Goal: Check status: Check status

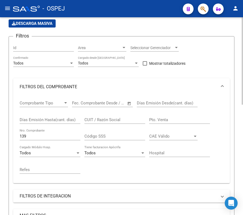
scroll to position [33, 0]
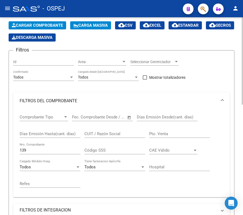
click at [39, 141] on div "Días Emisión Hasta(cant. días)" at bounding box center [50, 134] width 61 height 17
click at [43, 146] on div "139 Nro. Comprobante" at bounding box center [50, 148] width 61 height 12
click at [43, 149] on input "139" at bounding box center [50, 150] width 61 height 5
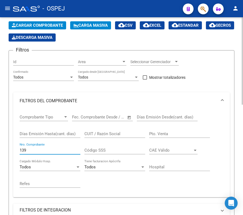
click at [43, 149] on input "139" at bounding box center [50, 150] width 61 height 5
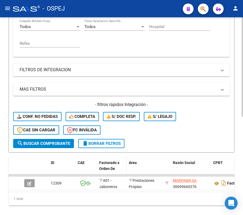
scroll to position [194, 0]
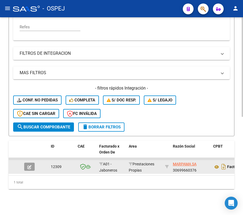
type input "7138"
click at [27, 165] on icon "button" at bounding box center [29, 167] width 4 height 4
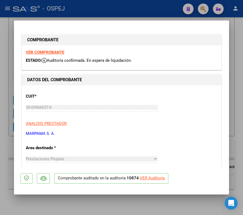
click at [150, 176] on div "VER Auditoría" at bounding box center [152, 178] width 25 height 6
type input "$ 0,00"
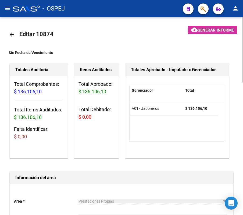
click at [16, 38] on link "arrow_back" at bounding box center [14, 34] width 11 height 13
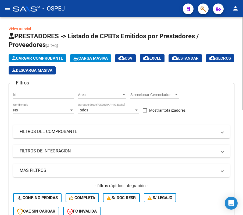
click at [62, 105] on div "No Confirmado" at bounding box center [43, 108] width 61 height 11
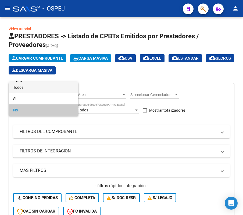
click at [52, 88] on span "Todos" at bounding box center [43, 87] width 61 height 11
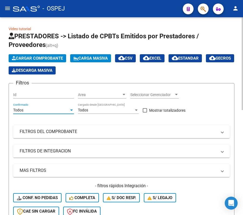
click at [62, 119] on div "Filtros Id Area Area Seleccionar Gerenciador Seleccionar Gerenciador Todos Conf…" at bounding box center [121, 154] width 217 height 132
click at [69, 125] on mat-expansion-panel-header "FILTROS DEL COMPROBANTE" at bounding box center [121, 131] width 217 height 13
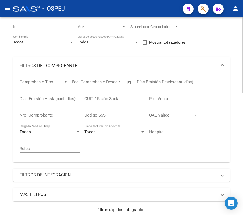
scroll to position [72, 0]
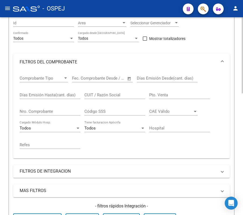
click at [48, 107] on div "Nro. Comprobante" at bounding box center [50, 110] width 61 height 12
type input "13804"
click at [2, 98] on div "Video tutorial PRESTADORES -> Listado de CPBTs Emitidos por Prestadores / Prove…" at bounding box center [121, 139] width 243 height 387
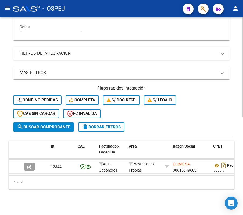
scroll to position [194, 0]
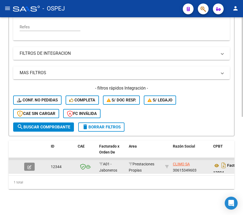
click at [34, 162] on button "button" at bounding box center [29, 166] width 11 height 8
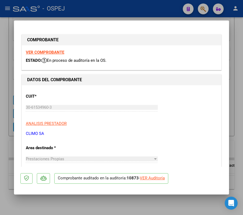
click at [145, 179] on div "VER Auditoría" at bounding box center [152, 178] width 25 height 6
type input "$ 0,00"
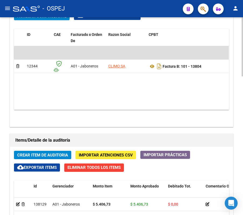
scroll to position [282, 0]
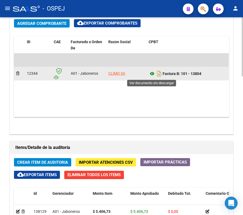
click at [151, 72] on icon at bounding box center [152, 73] width 7 height 6
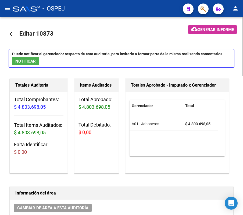
scroll to position [0, 0]
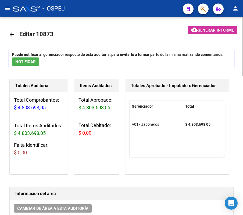
click at [14, 29] on link "arrow_back" at bounding box center [14, 34] width 11 height 13
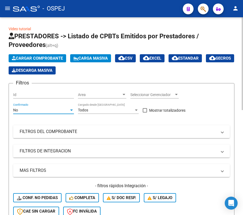
click at [63, 109] on div "No" at bounding box center [41, 110] width 56 height 5
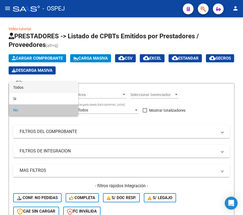
click at [62, 91] on span "Todos" at bounding box center [43, 87] width 61 height 11
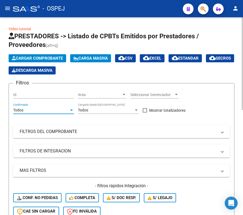
click at [75, 125] on mat-expansion-panel-header "FILTROS DEL COMPROBANTE" at bounding box center [121, 131] width 217 height 13
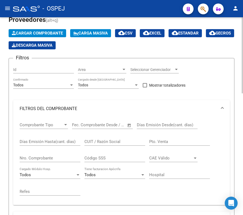
scroll to position [72, 0]
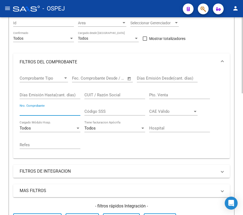
click at [59, 110] on input "Nro. Comprobante" at bounding box center [50, 111] width 61 height 5
type input "16236"
click at [1, 152] on div "Video tutorial PRESTADORES -> Listado de CPBTs Emitidos por Prestadores / Prove…" at bounding box center [121, 139] width 243 height 387
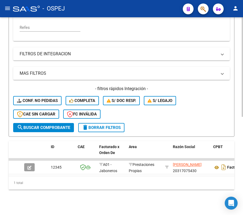
scroll to position [194, 0]
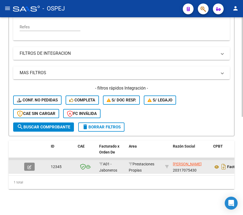
click at [27, 165] on icon "button" at bounding box center [29, 167] width 4 height 4
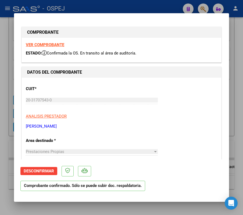
click at [130, 2] on div at bounding box center [121, 107] width 243 height 215
type input "$ 0,00"
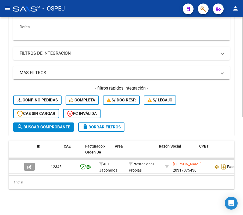
scroll to position [0, 164]
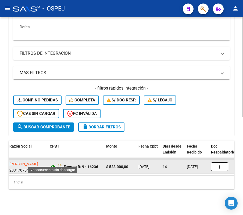
click at [53, 163] on icon at bounding box center [53, 166] width 7 height 6
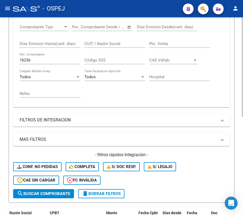
scroll to position [87, 0]
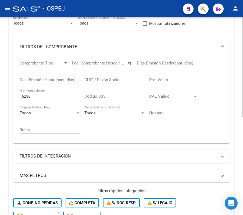
click at [70, 93] on div "16236 Nro. Comprobante" at bounding box center [50, 95] width 61 height 12
click at [69, 95] on input "16236" at bounding box center [50, 96] width 61 height 5
click at [2, 75] on div "Video tutorial PRESTADORES -> Listado de CPBTs Emitidos por Prestadores / Prove…" at bounding box center [121, 124] width 243 height 387
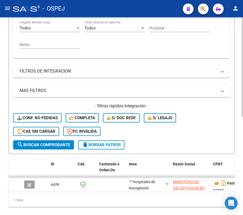
scroll to position [159, 0]
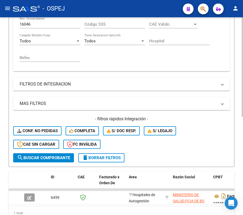
click at [81, 25] on div "Comprobante Tipo Comprobante Tipo Fecha inicio – Fecha fin Fec. Comprobante Des…" at bounding box center [122, 25] width 204 height 83
click at [79, 24] on input "16046" at bounding box center [50, 24] width 61 height 5
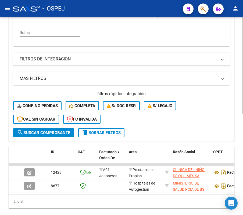
scroll to position [194, 0]
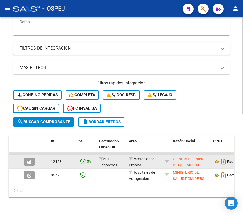
type input "6533"
click at [31, 157] on button "button" at bounding box center [29, 161] width 11 height 8
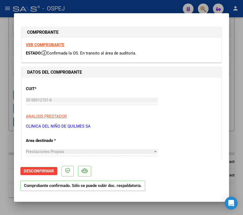
click at [109, 4] on div at bounding box center [121, 107] width 243 height 215
type input "$ 0,00"
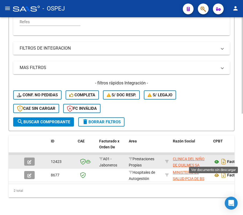
click at [219, 162] on icon at bounding box center [217, 161] width 7 height 6
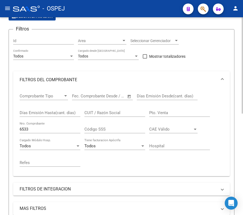
scroll to position [36, 0]
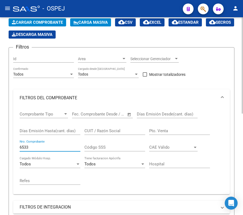
click at [50, 146] on input "6533" at bounding box center [50, 147] width 61 height 5
type input "266"
type input "26632"
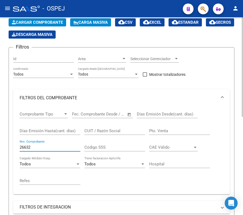
click at [4, 54] on div "Video tutorial PRESTADORES -> Listado de CPBTs Emitidos por Prestadores / Prove…" at bounding box center [121, 174] width 243 height 387
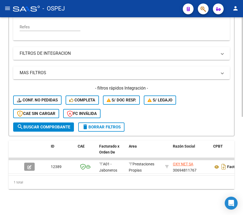
scroll to position [194, 0]
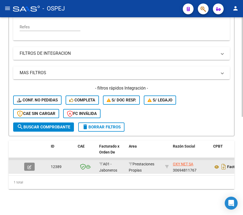
click at [26, 162] on button "button" at bounding box center [29, 166] width 11 height 8
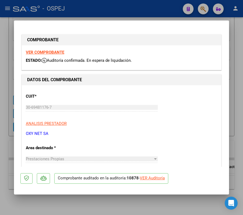
click at [155, 174] on p "Comprobante auditado en la auditoría: 10878 - VER Auditoría" at bounding box center [111, 178] width 114 height 11
click at [159, 178] on div "VER Auditoría" at bounding box center [152, 178] width 25 height 6
type input "$ 0,00"
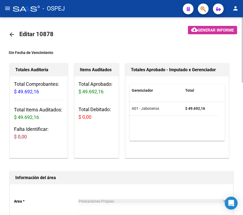
click at [10, 34] on mat-icon "arrow_back" at bounding box center [12, 34] width 6 height 6
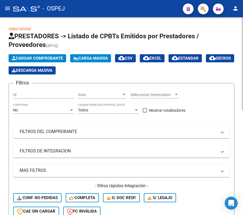
click at [69, 106] on div "No Confirmado" at bounding box center [43, 108] width 61 height 11
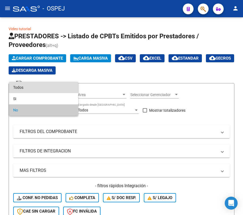
click at [50, 89] on span "Todos" at bounding box center [43, 87] width 61 height 11
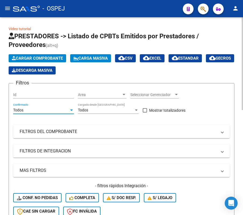
click at [47, 131] on mat-panel-title "FILTROS DEL COMPROBANTE" at bounding box center [119, 131] width 198 height 6
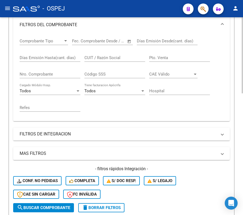
scroll to position [108, 0]
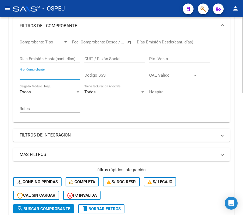
click at [37, 74] on input "Nro. Comprobante" at bounding box center [50, 75] width 61 height 5
click at [3, 45] on div "Video tutorial PRESTADORES -> Listado de CPBTs Emitidos por Prestadores / Prove…" at bounding box center [121, 103] width 243 height 387
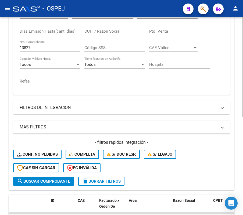
scroll to position [123, 0]
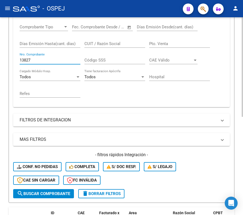
click at [46, 60] on input "13827" at bounding box center [50, 60] width 61 height 5
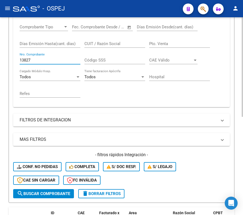
click at [46, 60] on input "13827" at bounding box center [50, 60] width 61 height 5
click at [4, 91] on div "Video tutorial PRESTADORES -> Listado de CPBTs Emitidos por Prestadores / Prove…" at bounding box center [121, 94] width 243 height 400
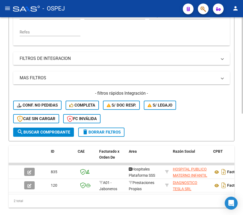
scroll to position [208, 0]
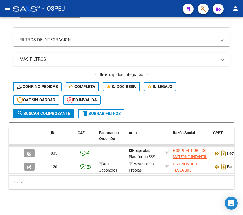
click at [208, 11] on app-search-popup at bounding box center [203, 8] width 11 height 7
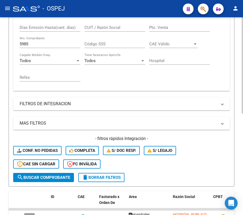
scroll to position [100, 0]
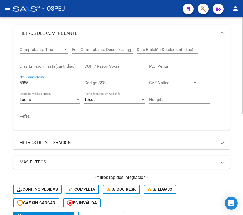
click at [52, 81] on input "5985" at bounding box center [50, 82] width 61 height 5
type input "4998"
click at [13, 78] on div "Comprobante Tipo Comprobante Tipo Fecha inicio – Fecha fin Fec. Comprobante Des…" at bounding box center [121, 86] width 217 height 88
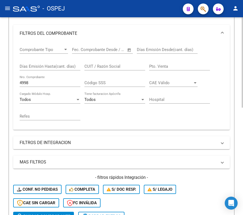
scroll to position [235, 0]
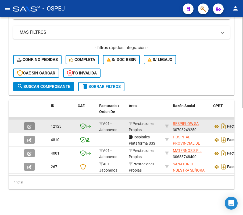
click at [26, 122] on button "button" at bounding box center [29, 126] width 11 height 8
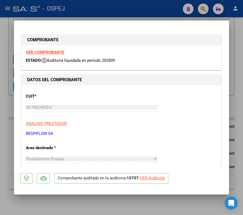
click at [157, 178] on div "VER Auditoría" at bounding box center [152, 178] width 25 height 6
type input "$ 0,00"
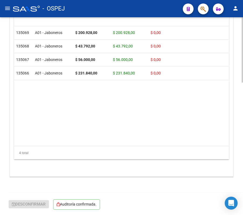
scroll to position [365, 0]
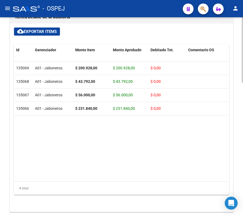
click at [56, 181] on div "Id Gerenciador Monto Item Monto Aprobado Debitado Tot. Comentario OS Comentario…" at bounding box center [121, 119] width 215 height 151
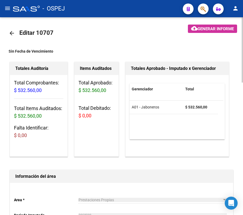
scroll to position [0, 0]
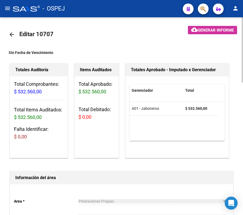
click at [9, 34] on mat-icon "arrow_back" at bounding box center [12, 34] width 6 height 6
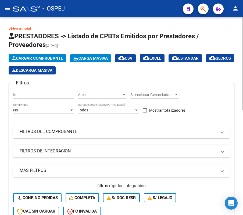
click at [65, 112] on div "No Confirmado" at bounding box center [43, 108] width 61 height 11
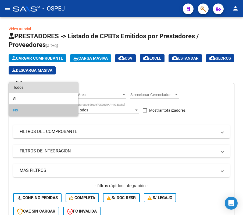
click at [46, 92] on span "Todos" at bounding box center [43, 87] width 61 height 11
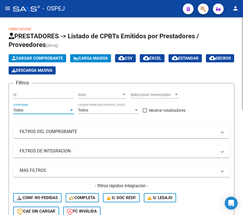
click at [55, 128] on mat-panel-title "FILTROS DEL COMPROBANTE" at bounding box center [119, 131] width 198 height 6
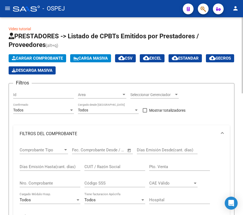
click at [51, 187] on div "Nro. Comprobante" at bounding box center [50, 181] width 61 height 12
click at [9, 182] on form "Filtros Id Area Area Seleccionar Gerenciador Seleccionar Gerenciador Todos Conf…" at bounding box center [122, 204] width 226 height 242
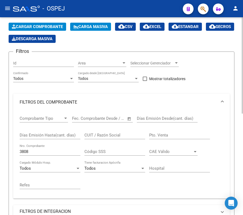
scroll to position [28, 0]
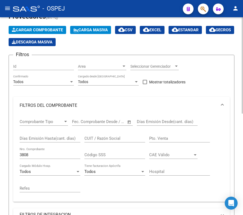
click at [49, 150] on div "3808 Nro. Comprobante" at bounding box center [50, 153] width 61 height 12
click at [53, 153] on input "3808" at bounding box center [50, 154] width 61 height 5
click at [8, 47] on div "Video tutorial PRESTADORES -> Listado de CPBTs Emitidos por Prestadores / Prove…" at bounding box center [121, 180] width 243 height 383
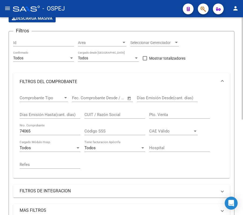
scroll to position [5, 0]
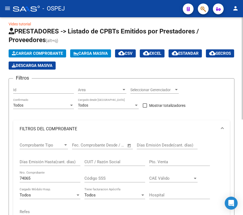
click at [37, 175] on div "74065 Nro. Comprobante" at bounding box center [50, 176] width 61 height 12
click at [44, 180] on input "74065" at bounding box center [50, 178] width 61 height 5
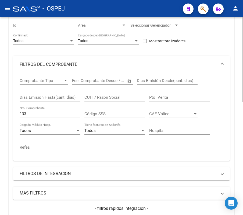
scroll to position [72, 0]
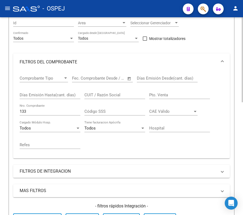
click at [68, 106] on div "133 Nro. Comprobante" at bounding box center [50, 110] width 61 height 12
click at [69, 117] on div "133 Nro. Comprobante" at bounding box center [50, 112] width 61 height 17
click at [69, 113] on input "133" at bounding box center [50, 111] width 61 height 5
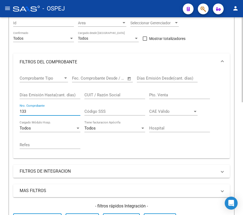
click at [69, 113] on input "133" at bounding box center [50, 111] width 61 height 5
click at [6, 54] on div "Video tutorial PRESTADORES -> Listado de CPBTs Emitidos por Prestadores / Prove…" at bounding box center [121, 159] width 243 height 427
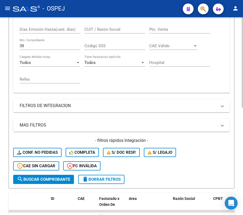
scroll to position [127, 0]
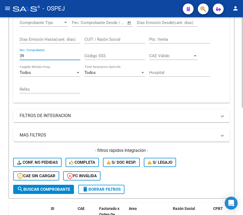
click at [43, 55] on input "39" at bounding box center [50, 55] width 61 height 5
click at [8, 32] on div "Video tutorial PRESTADORES -> Listado de CPBTs Emitidos por Prestadores / Prove…" at bounding box center [121, 97] width 243 height 414
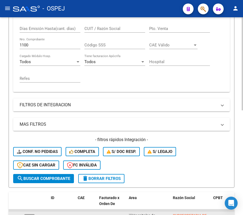
scroll to position [114, 0]
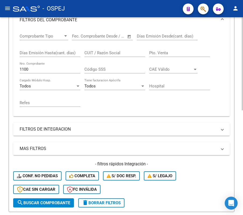
click at [64, 67] on input "1100" at bounding box center [50, 69] width 61 height 5
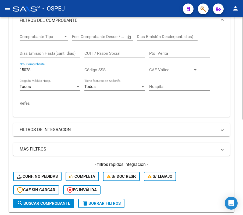
scroll to position [113, 0]
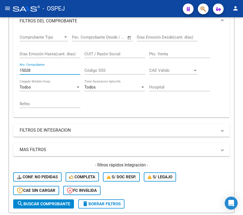
type input "15028"
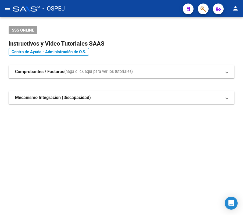
click at [12, 6] on button "menu" at bounding box center [7, 8] width 11 height 11
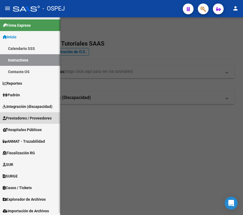
click at [23, 121] on link "Prestadores / Proveedores" at bounding box center [30, 118] width 60 height 12
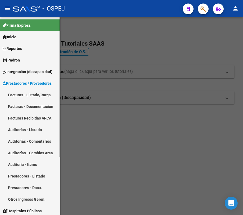
click at [37, 97] on link "Facturas - Listado/Carga" at bounding box center [30, 95] width 60 height 12
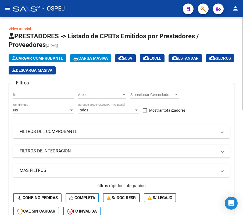
click at [49, 106] on div "No Confirmado" at bounding box center [43, 108] width 61 height 11
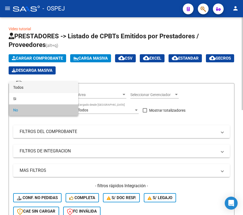
click at [40, 89] on span "Todos" at bounding box center [43, 87] width 61 height 11
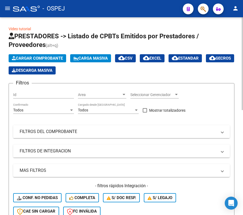
click at [64, 127] on mat-expansion-panel-header "FILTROS DEL COMPROBANTE" at bounding box center [121, 131] width 217 height 13
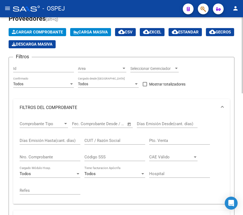
scroll to position [36, 0]
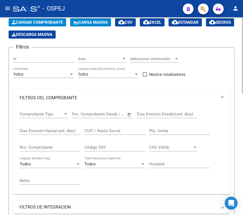
click at [96, 113] on span "–" at bounding box center [96, 113] width 3 height 5
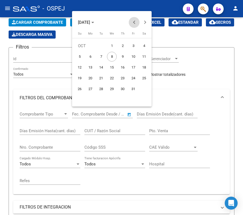
click at [137, 20] on span "Previous month" at bounding box center [134, 22] width 11 height 11
click at [93, 55] on span "1" at bounding box center [91, 57] width 10 height 10
type input "01/09/2025"
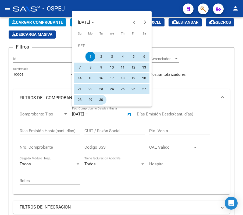
click at [99, 99] on span "30" at bounding box center [101, 100] width 10 height 10
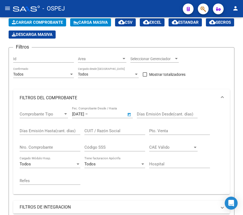
type input "30/09/2025"
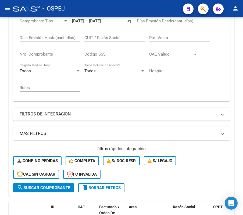
scroll to position [144, 0]
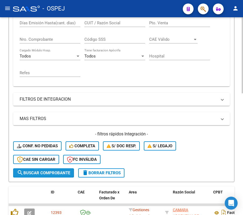
click at [64, 173] on span "search Buscar Comprobante" at bounding box center [43, 172] width 53 height 5
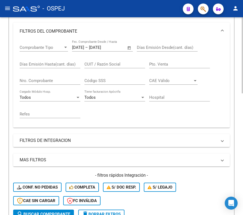
scroll to position [28, 0]
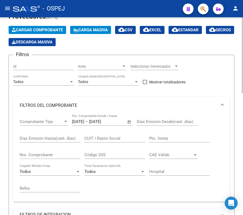
click at [89, 66] on span "Area" at bounding box center [100, 66] width 44 height 5
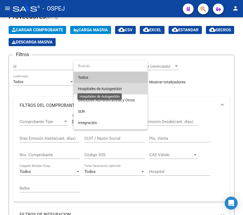
click at [95, 90] on span "Hospitales de Autogestión" at bounding box center [100, 88] width 44 height 4
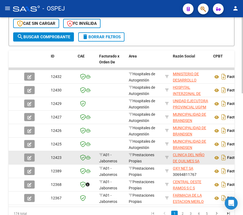
scroll to position [279, 0]
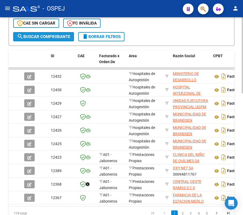
click at [62, 37] on span "search Buscar Comprobante" at bounding box center [43, 36] width 53 height 5
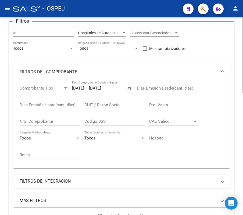
scroll to position [28, 0]
